Goal: Task Accomplishment & Management: Manage account settings

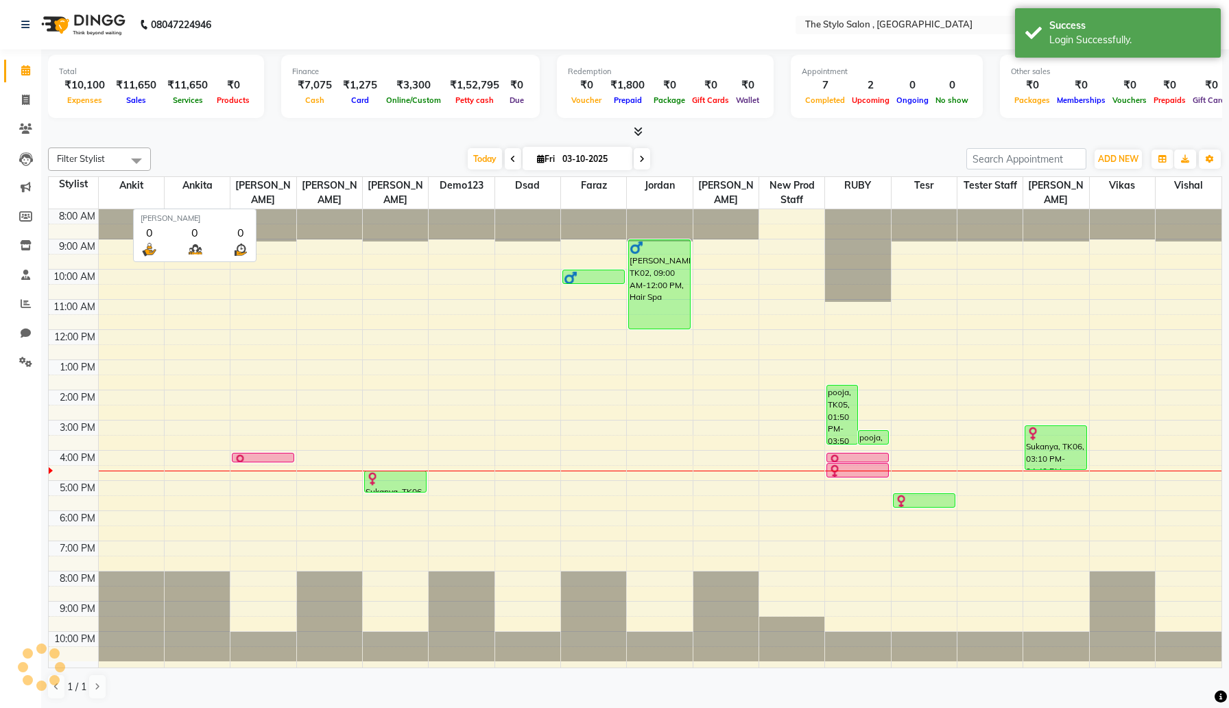
select select "en"
click at [805, 33] on ng-select "Select Location × [GEOGRAPHIC_DATA] , [GEOGRAPHIC_DATA]" at bounding box center [876, 25] width 240 height 19
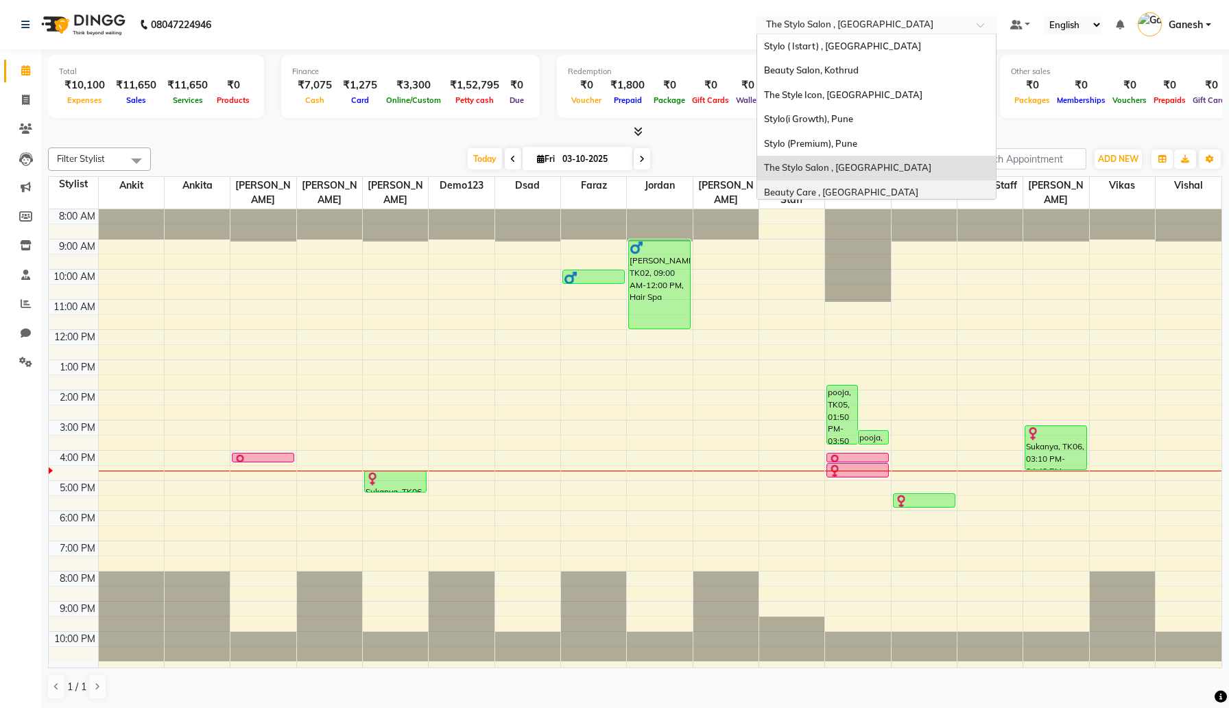
click at [811, 192] on span "Beauty Care , [GEOGRAPHIC_DATA]" at bounding box center [841, 191] width 154 height 11
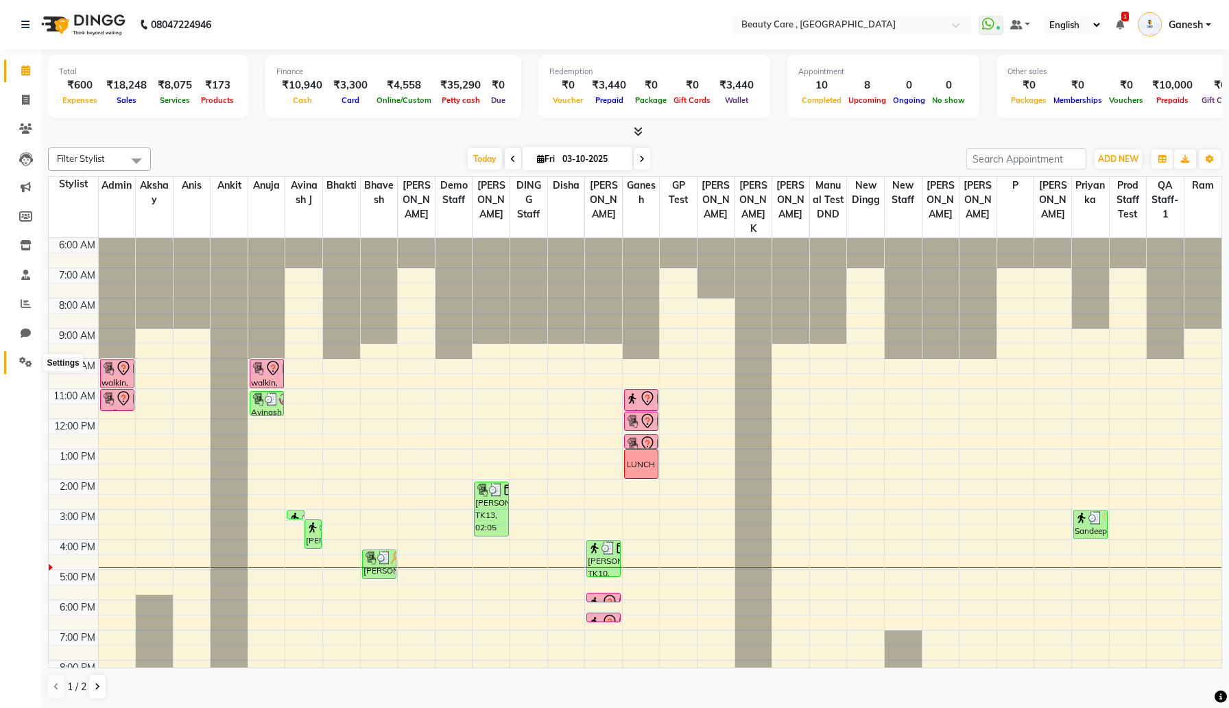
click at [32, 359] on span at bounding box center [26, 362] width 24 height 16
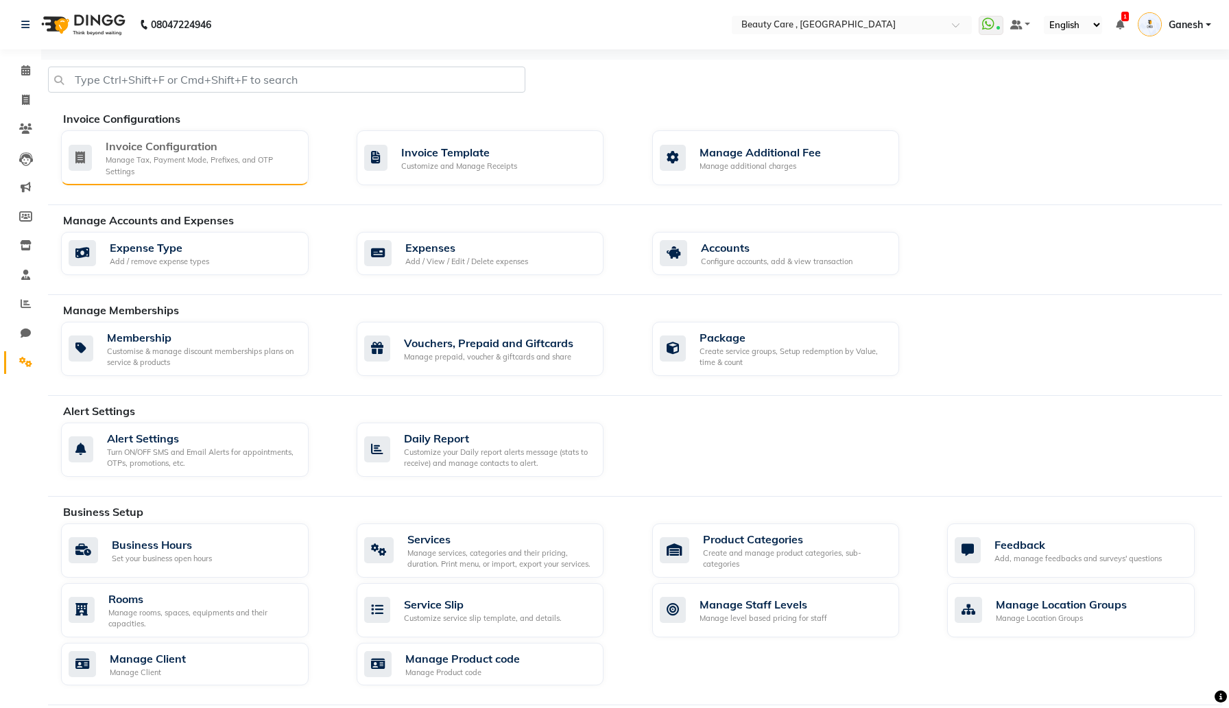
click at [252, 167] on div "Manage Tax, Payment Mode, Prefixes, and OTP Settings" at bounding box center [202, 165] width 192 height 23
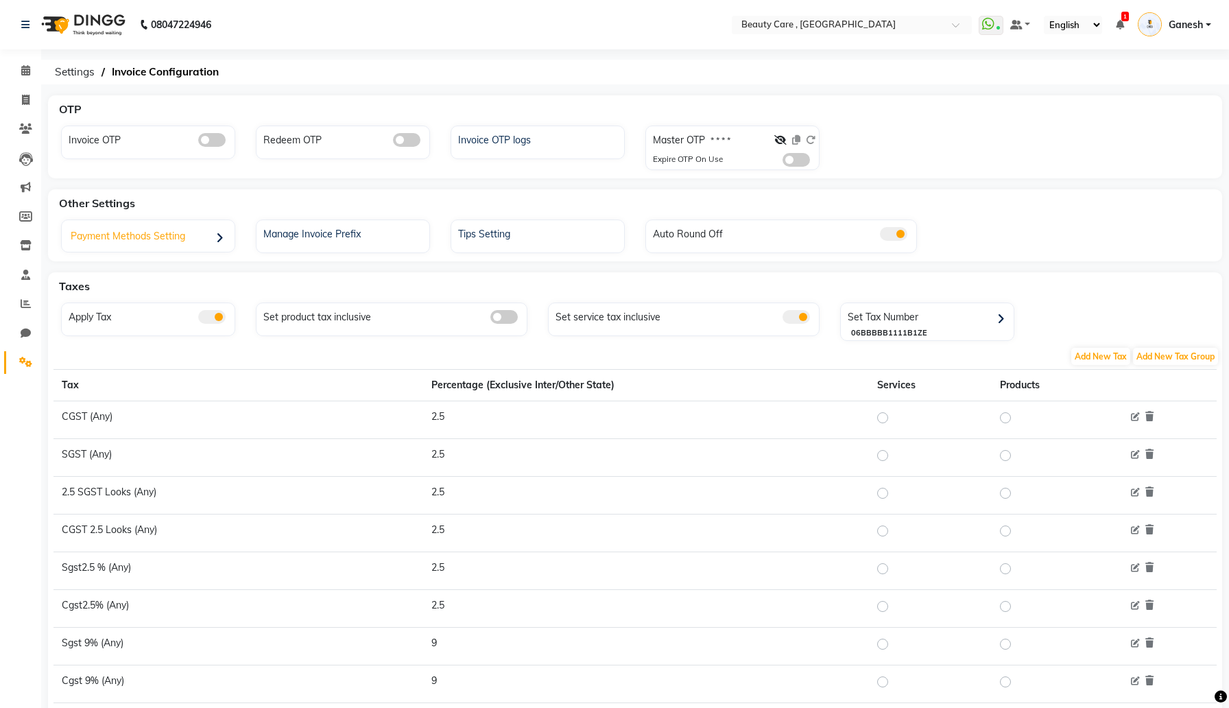
click at [199, 234] on div "Payment Methods Setting" at bounding box center [149, 238] width 169 height 28
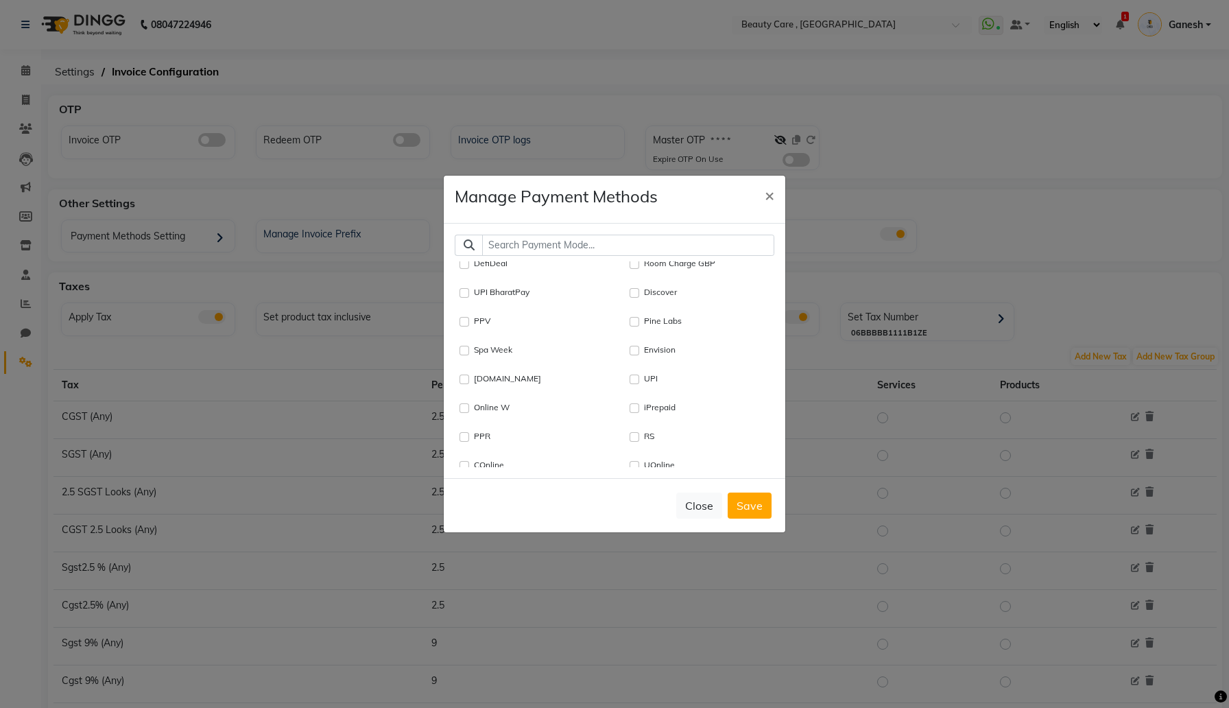
scroll to position [814, 0]
click at [583, 241] on input "text" at bounding box center [628, 244] width 292 height 21
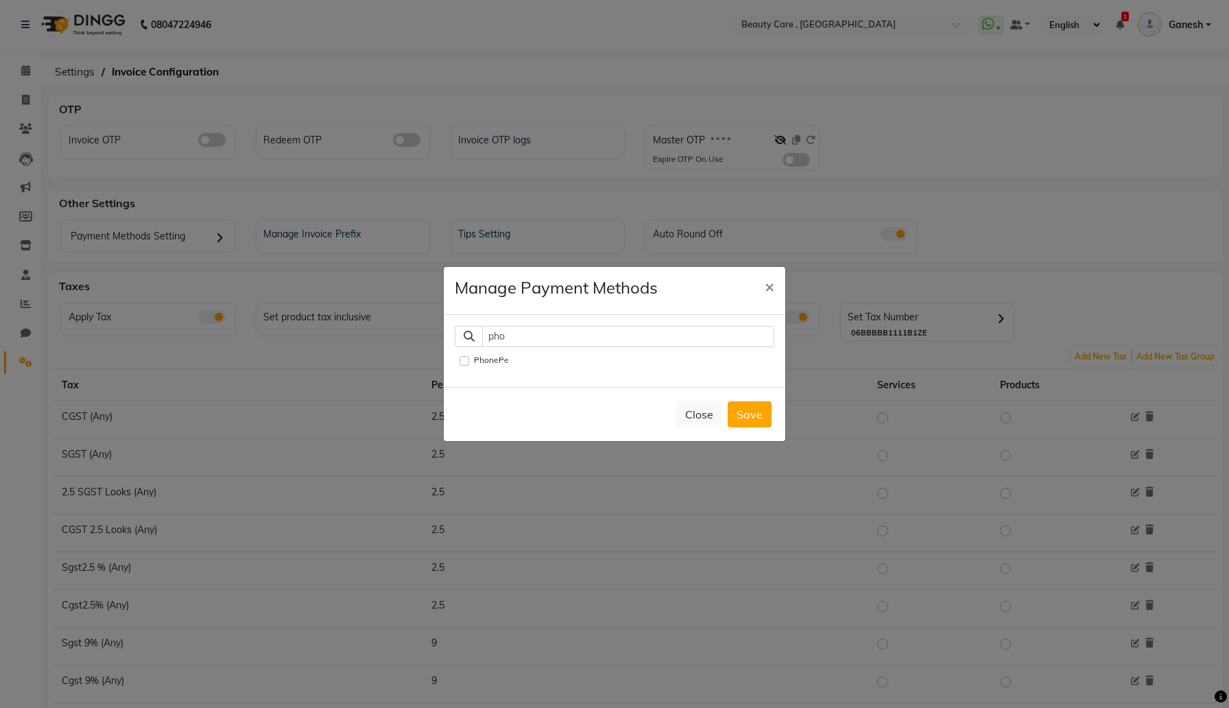
type input "pho"
click at [463, 359] on input "PhonePe" at bounding box center [464, 361] width 10 height 10
checkbox input "true"
click at [756, 421] on button "Save" at bounding box center [749, 414] width 44 height 26
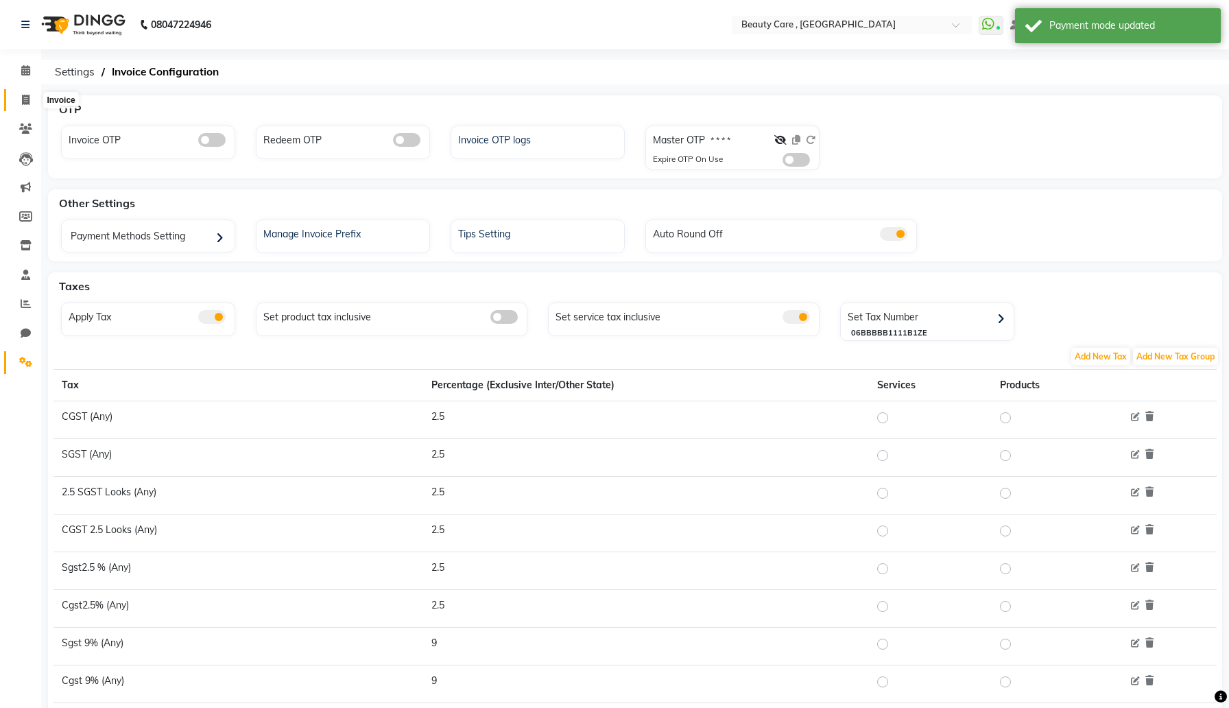
click at [23, 97] on icon at bounding box center [26, 100] width 8 height 10
select select "service"
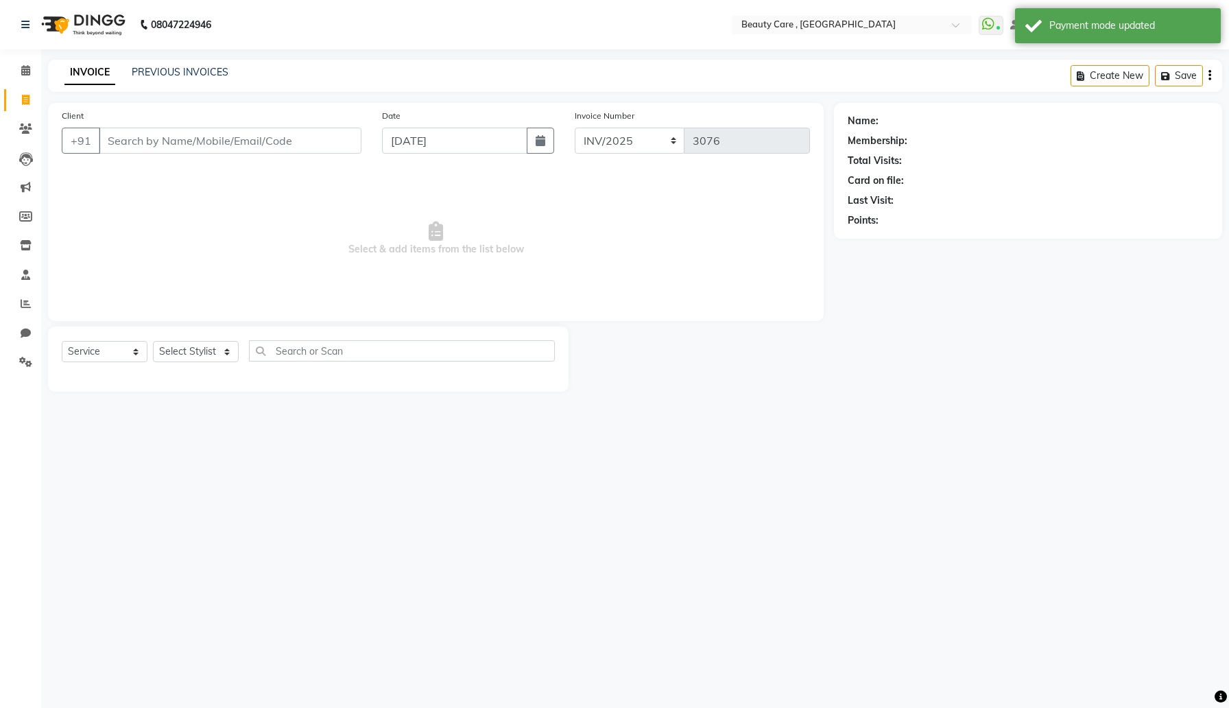
select select "77828"
